Goal: Task Accomplishment & Management: Use online tool/utility

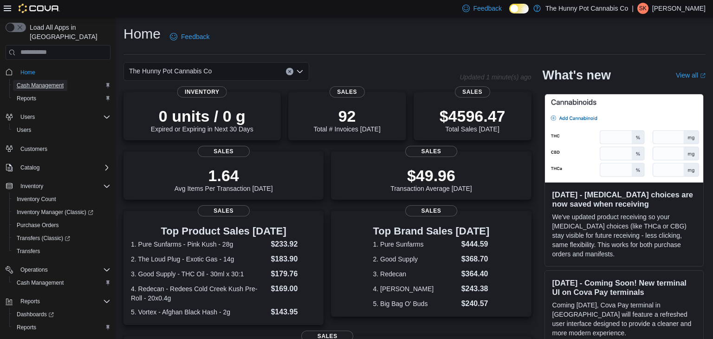
click at [62, 82] on span "Cash Management" at bounding box center [40, 85] width 47 height 7
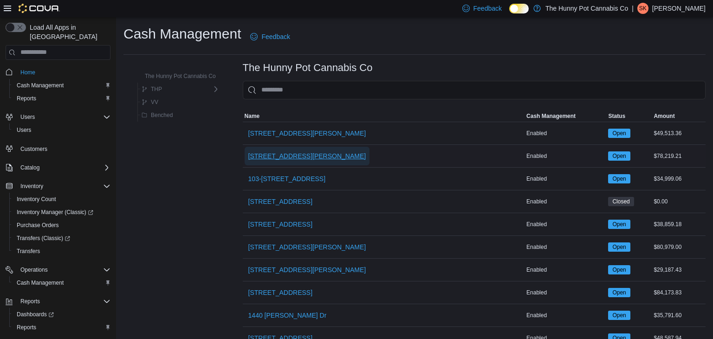
click at [306, 153] on span "[STREET_ADDRESS][PERSON_NAME]" at bounding box center [307, 155] width 118 height 9
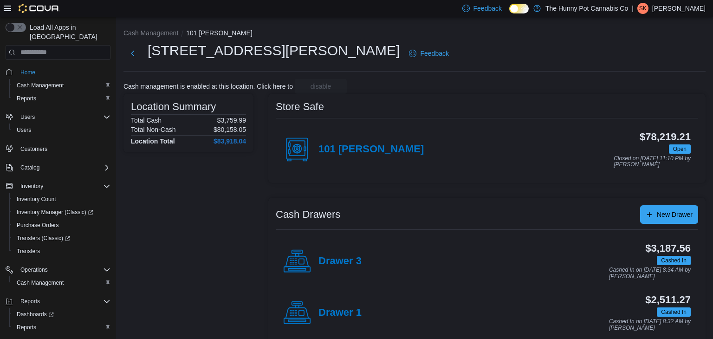
click at [346, 304] on div "Drawer 1" at bounding box center [322, 313] width 78 height 28
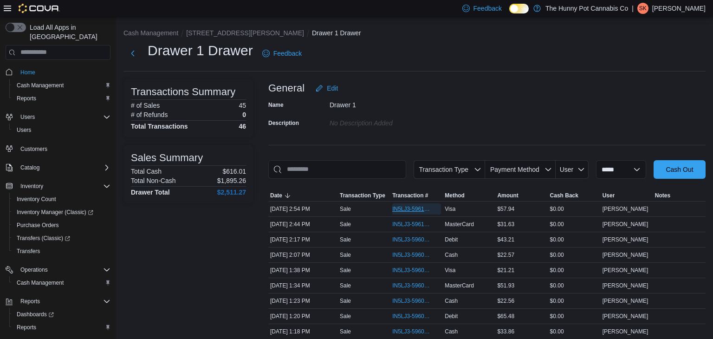
click at [412, 207] on span "IN5LJ3-5961162" at bounding box center [411, 208] width 39 height 7
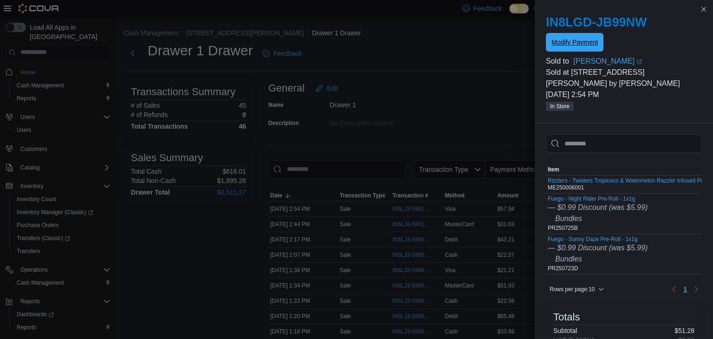
click at [569, 42] on span "Modify Payment" at bounding box center [575, 42] width 46 height 9
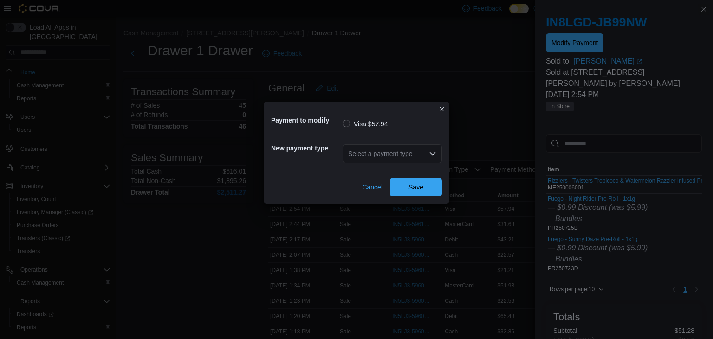
click at [396, 150] on div "Select a payment type" at bounding box center [392, 153] width 99 height 19
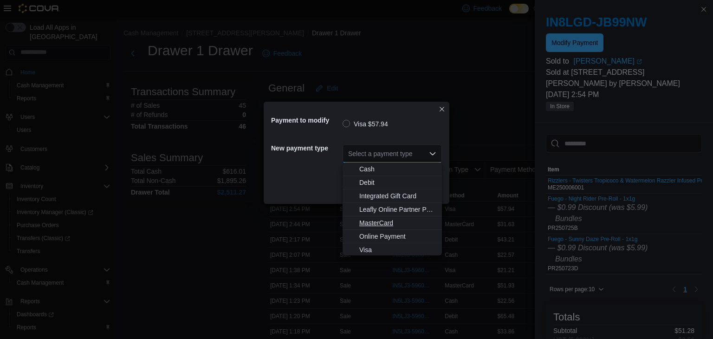
click at [383, 219] on span "MasterCard" at bounding box center [397, 222] width 77 height 9
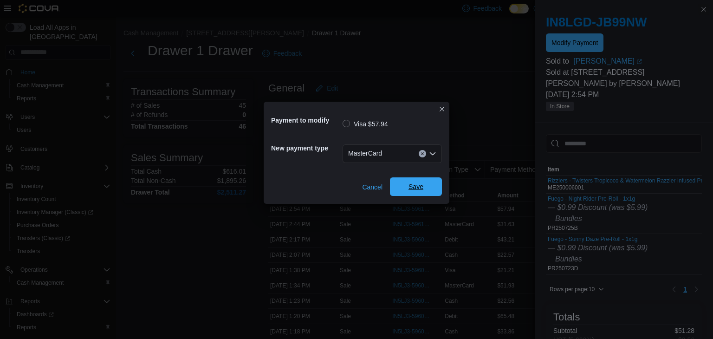
click at [405, 183] on span "Save" at bounding box center [416, 186] width 41 height 19
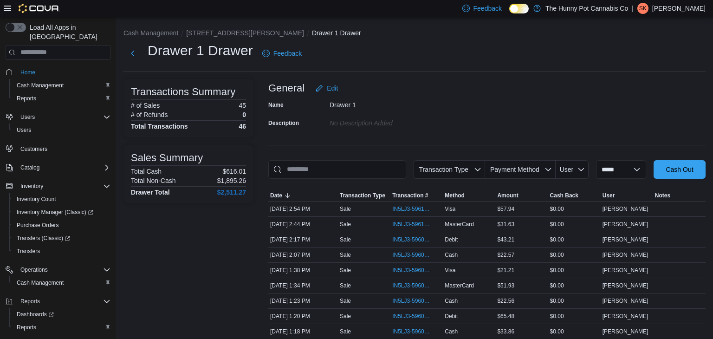
click at [32, 10] on img at bounding box center [39, 8] width 41 height 9
click at [35, 69] on span "Home" at bounding box center [27, 72] width 15 height 7
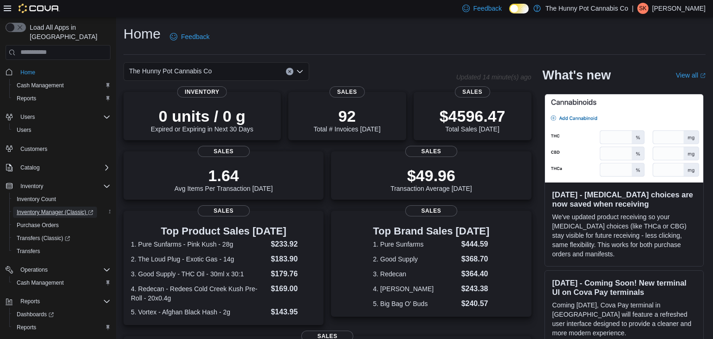
click at [48, 208] on span "Inventory Manager (Classic)" at bounding box center [55, 211] width 77 height 7
